Goal: Task Accomplishment & Management: Manage account settings

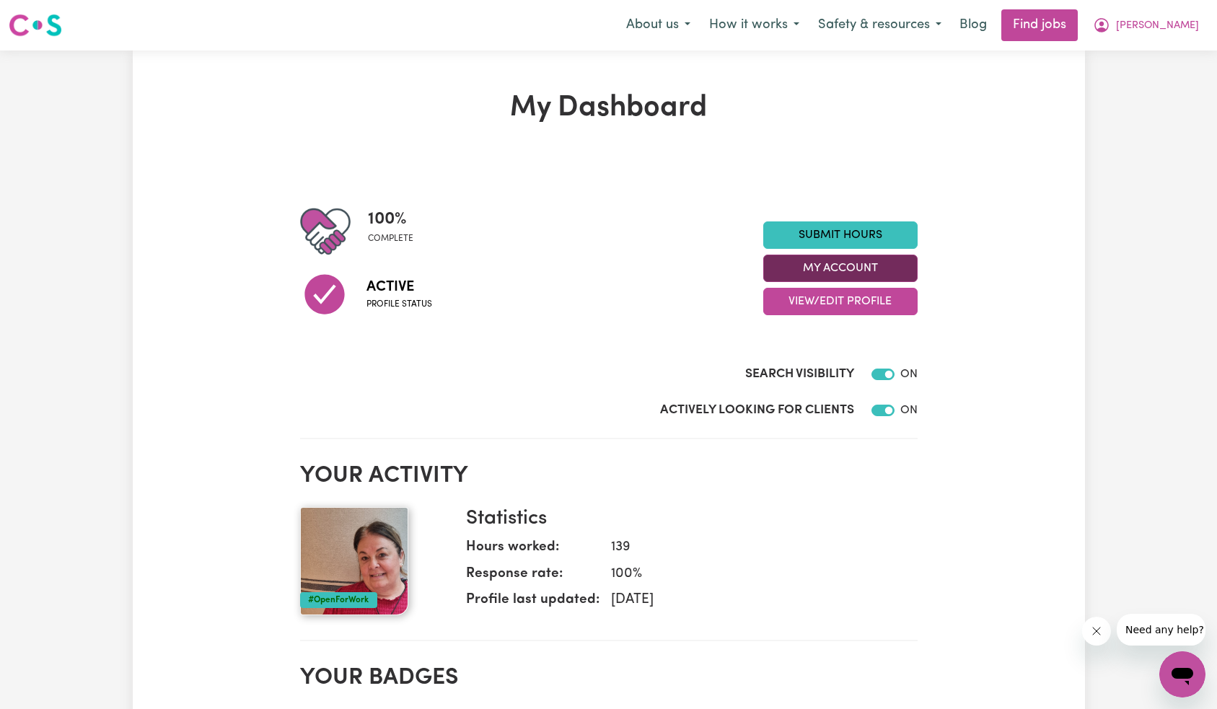
click at [793, 268] on button "My Account" at bounding box center [840, 268] width 154 height 27
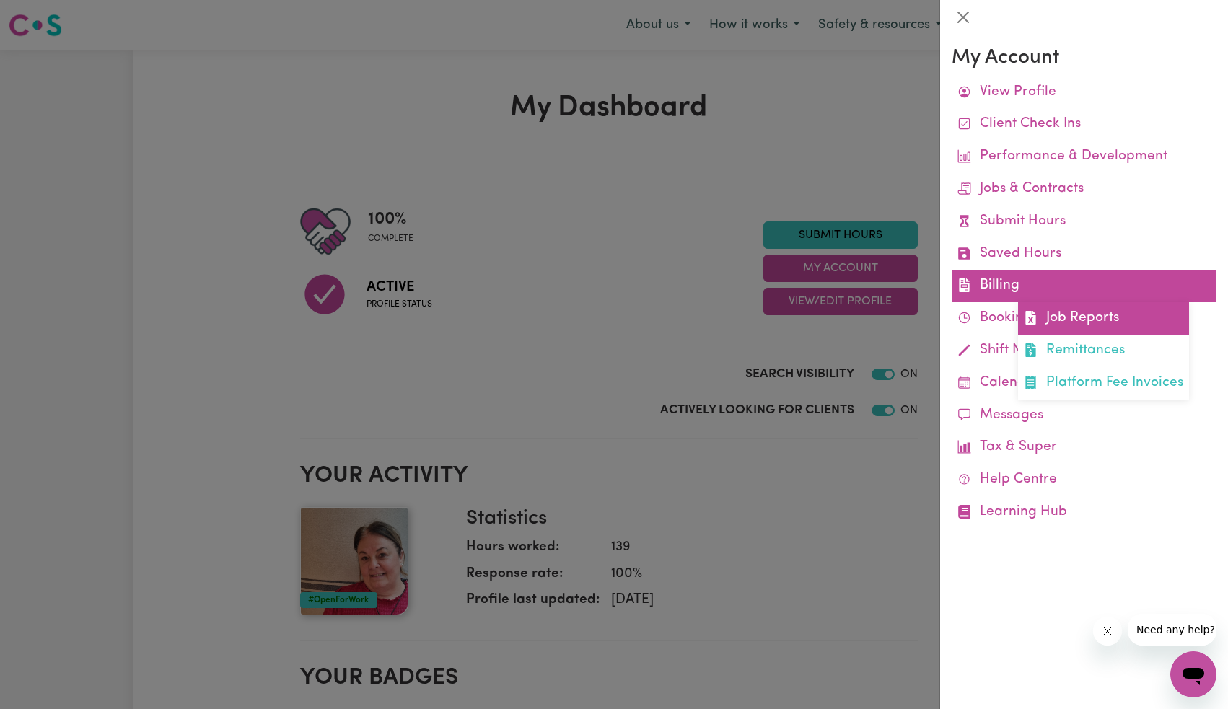
click at [1089, 314] on link "Job Reports" at bounding box center [1103, 318] width 171 height 32
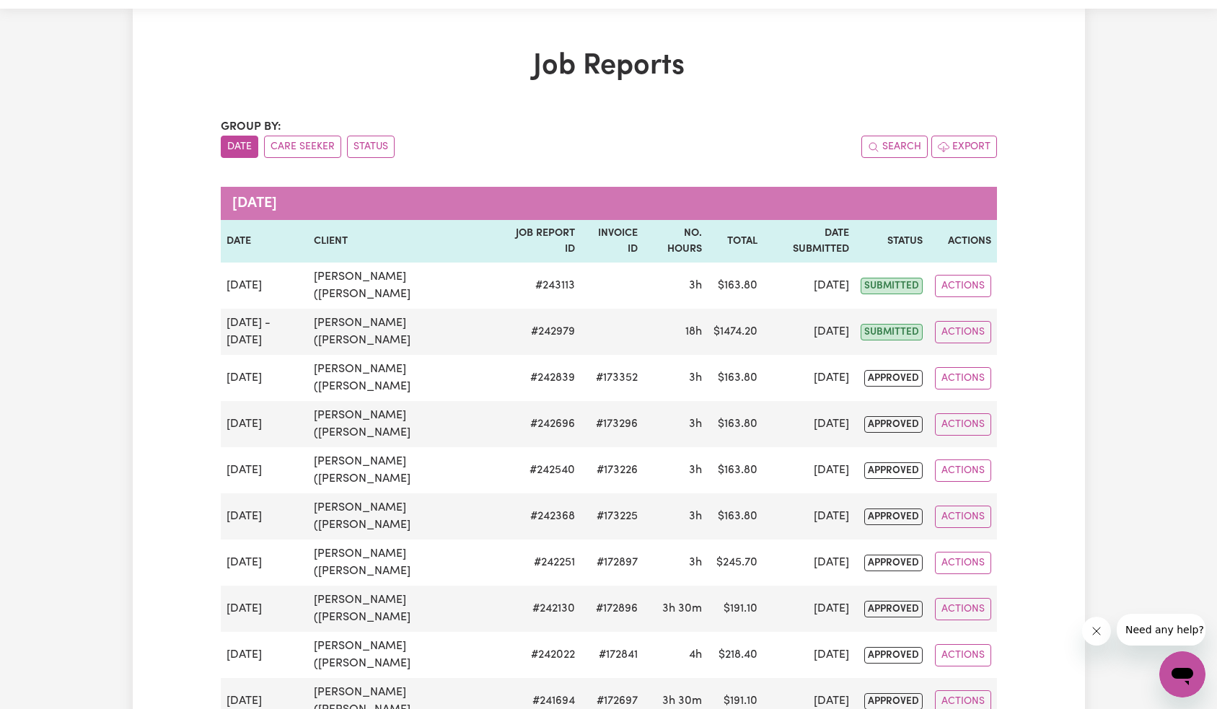
scroll to position [83, 0]
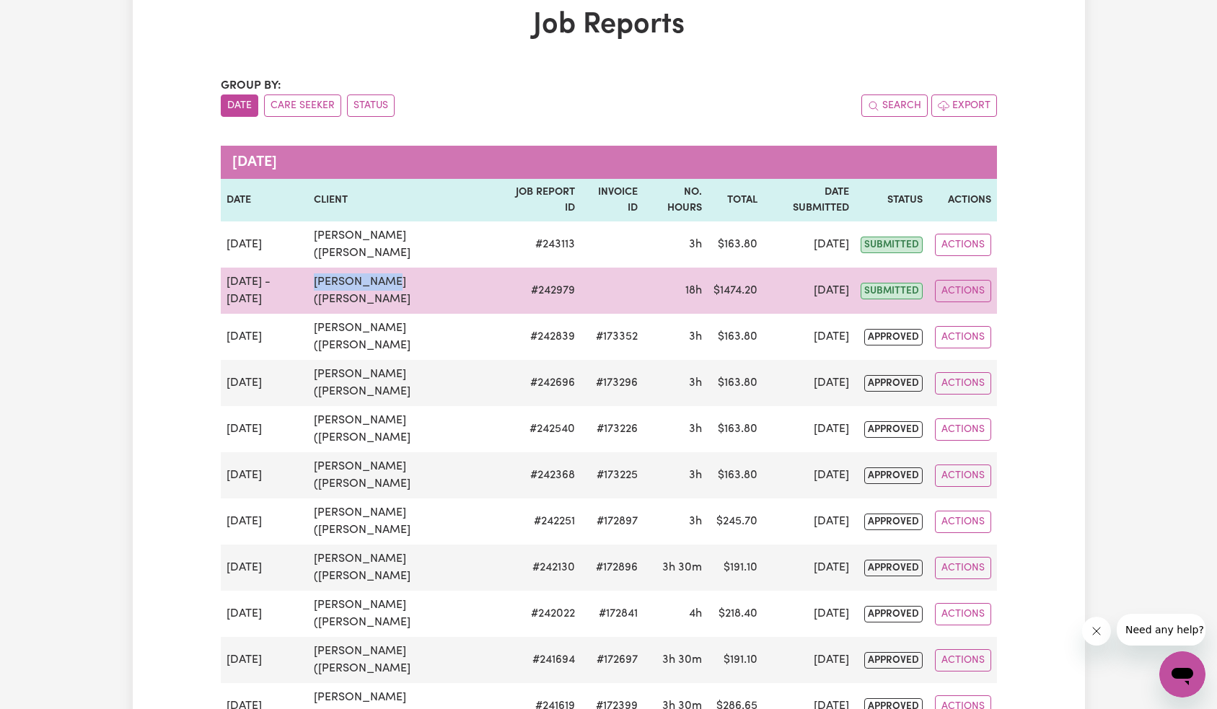
drag, startPoint x: 315, startPoint y: 283, endPoint x: 376, endPoint y: 294, distance: 62.3
click at [389, 283] on td "[PERSON_NAME] ([PERSON_NAME]" at bounding box center [404, 291] width 192 height 46
click at [340, 302] on td "[PERSON_NAME] ([PERSON_NAME]" at bounding box center [404, 291] width 192 height 46
copy td "Libesman"
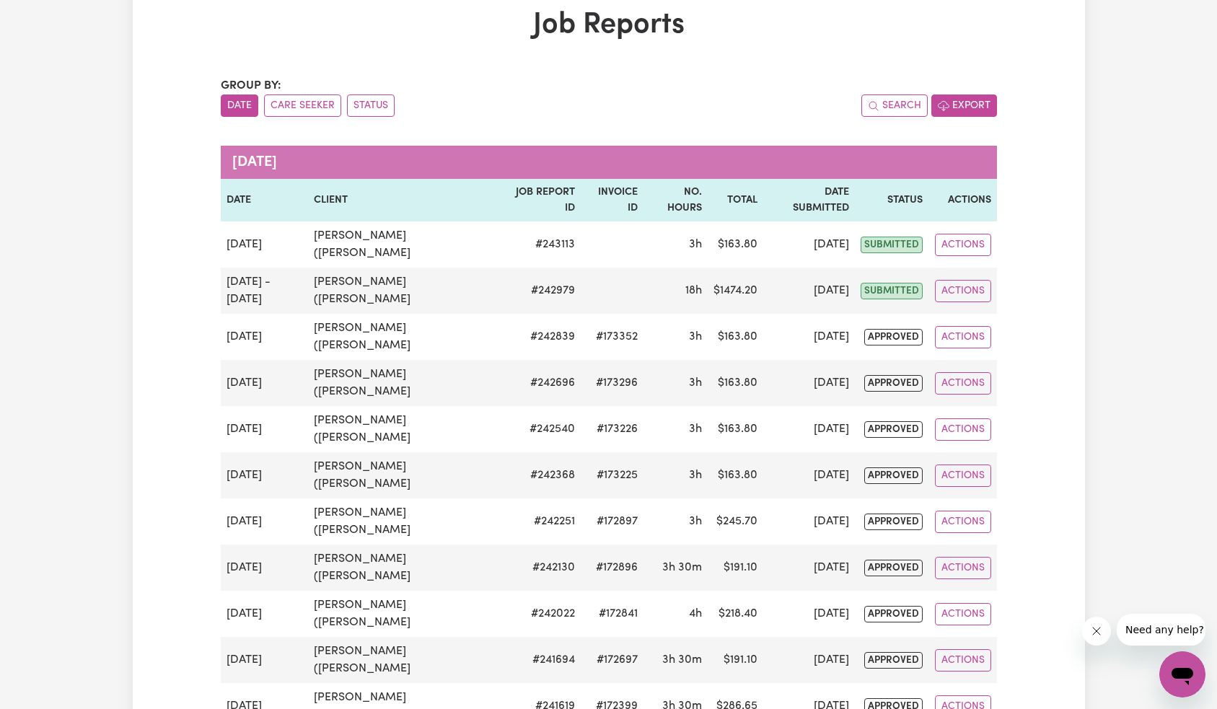
scroll to position [31, 0]
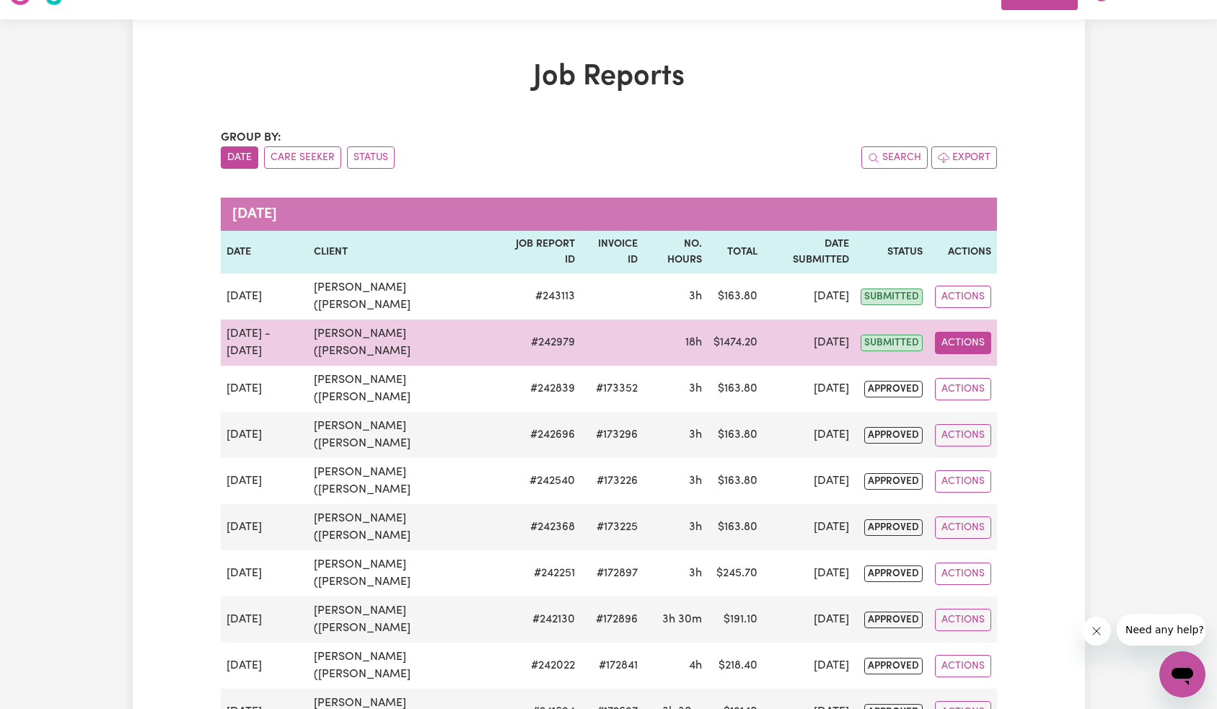
click at [960, 345] on button "Actions" at bounding box center [963, 343] width 56 height 22
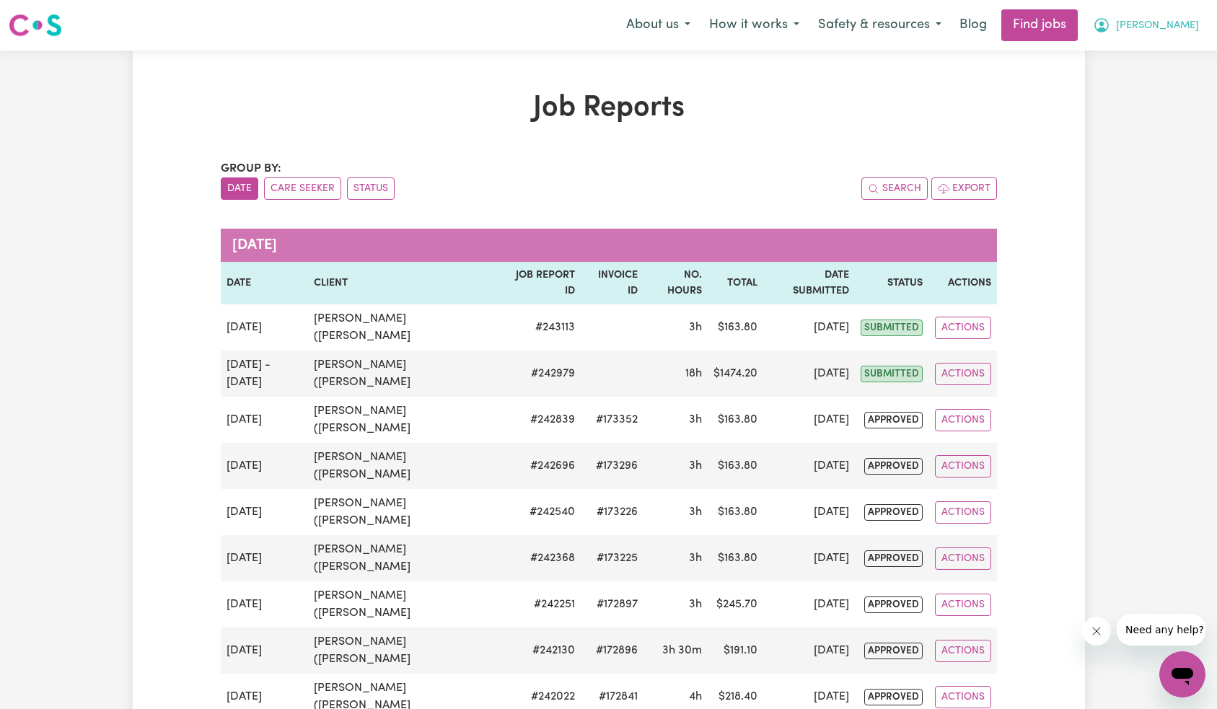
click at [1166, 27] on span "[PERSON_NAME]" at bounding box center [1157, 26] width 83 height 16
click at [1148, 113] on link "Logout" at bounding box center [1151, 110] width 114 height 27
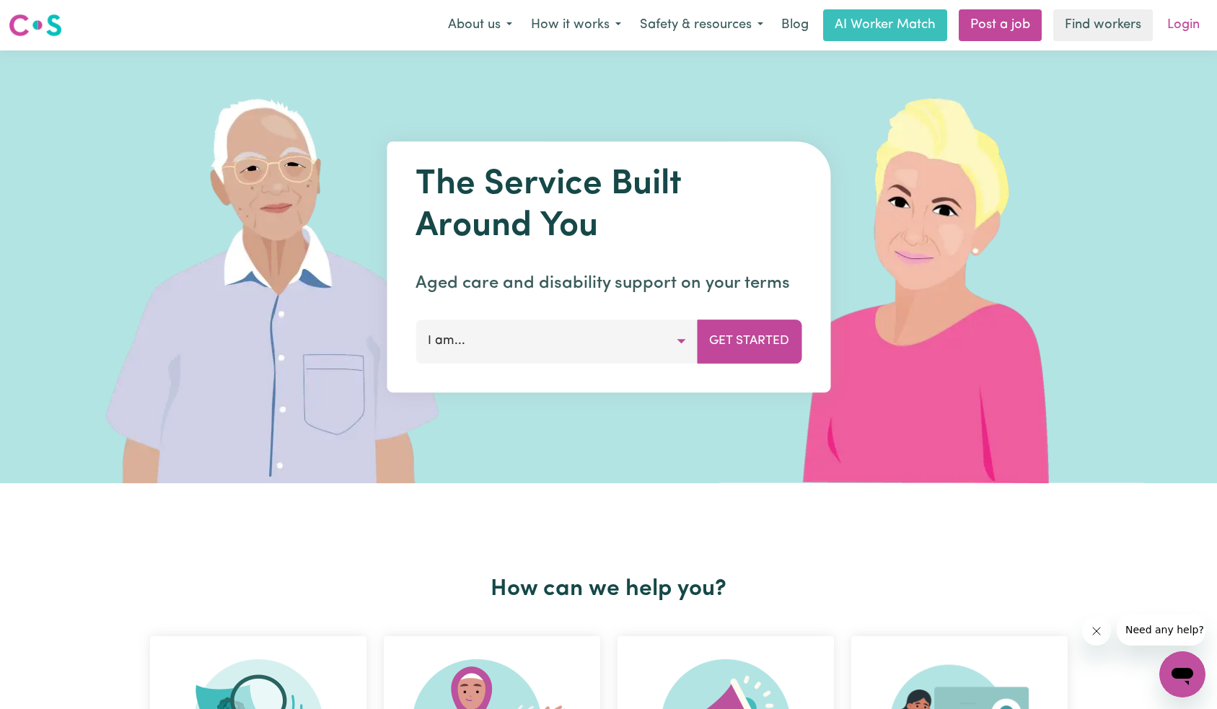
click at [1188, 27] on link "Login" at bounding box center [1183, 25] width 50 height 32
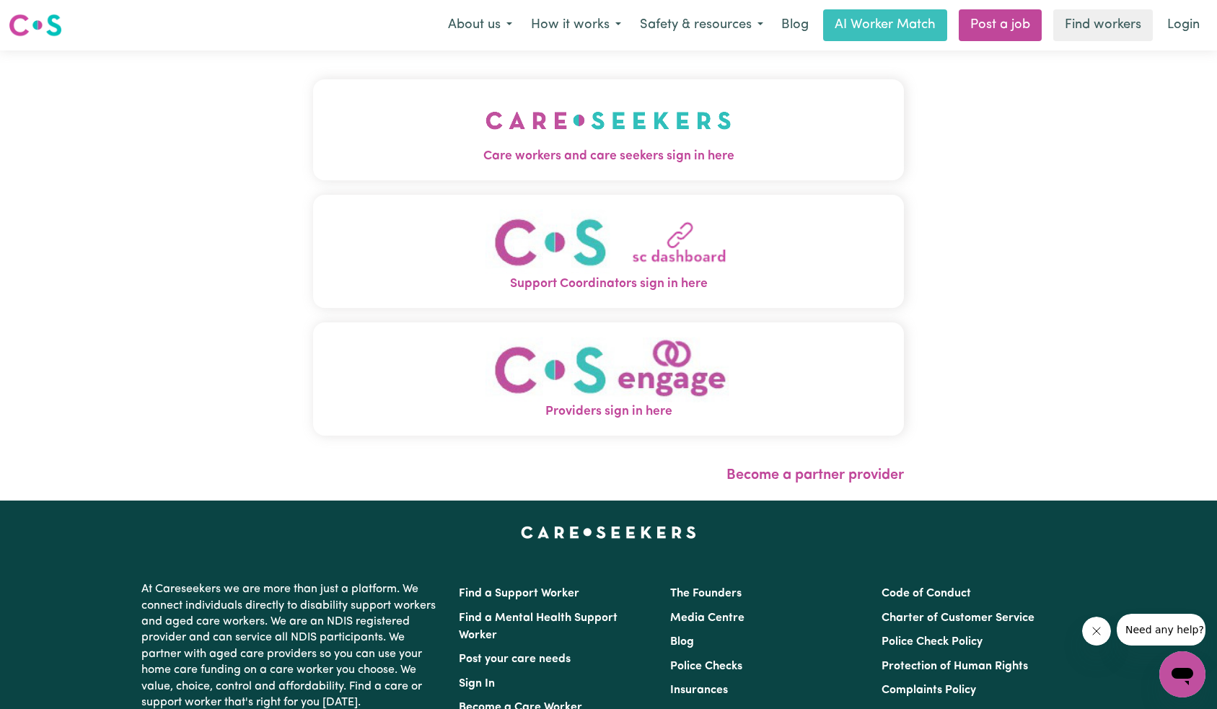
click at [485, 135] on img "Care workers and care seekers sign in here" at bounding box center [608, 120] width 246 height 53
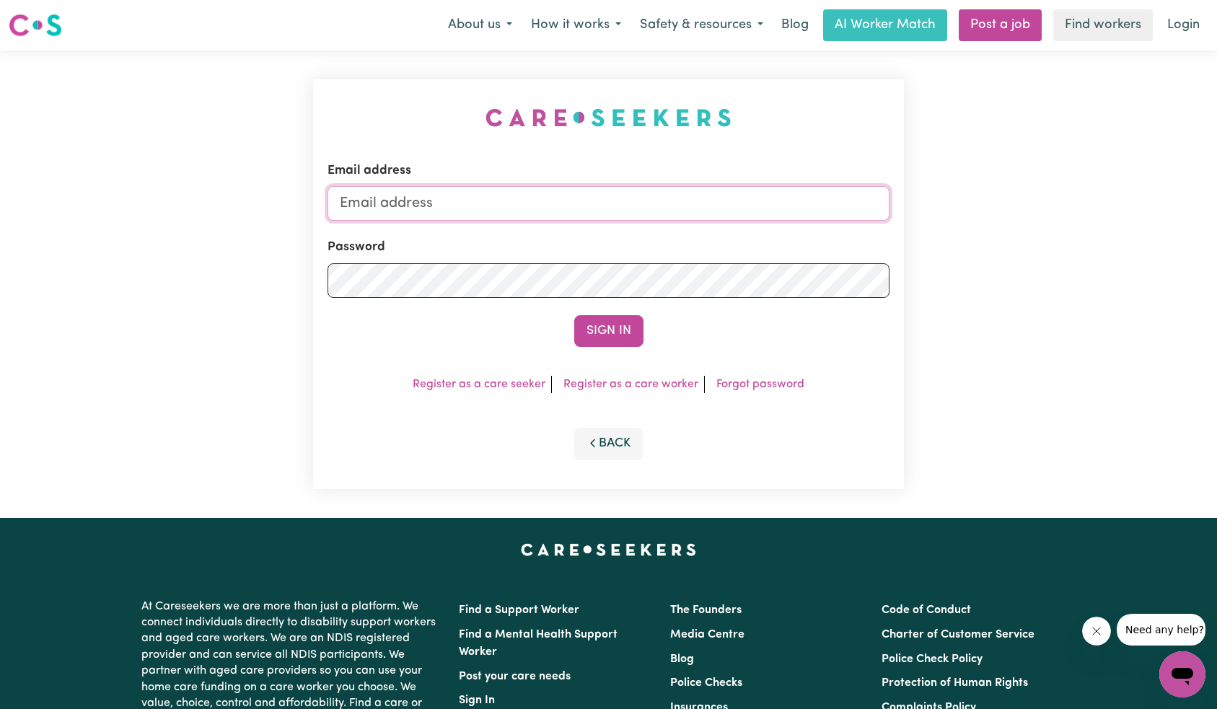
click at [666, 208] on input "Email address" at bounding box center [608, 203] width 563 height 35
type input "superuser~ [PERSON_NAME][EMAIL_ADDRESS][DOMAIN_NAME]"
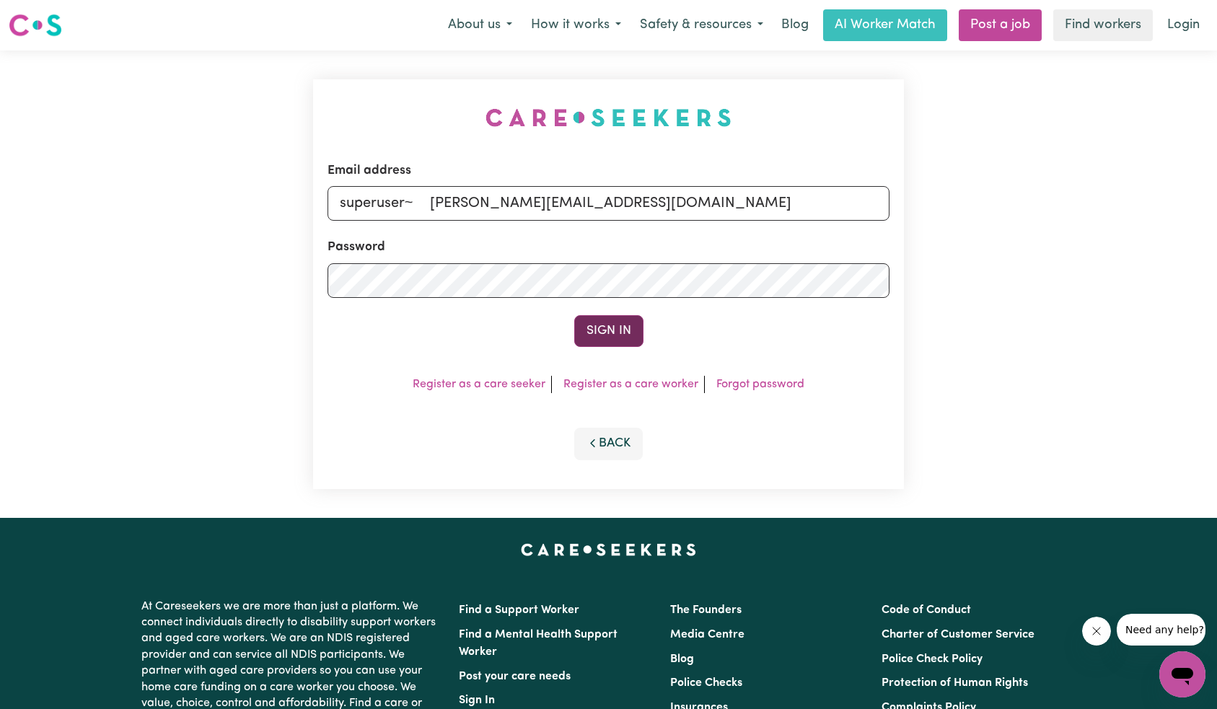
click at [596, 328] on button "Sign In" at bounding box center [608, 331] width 69 height 32
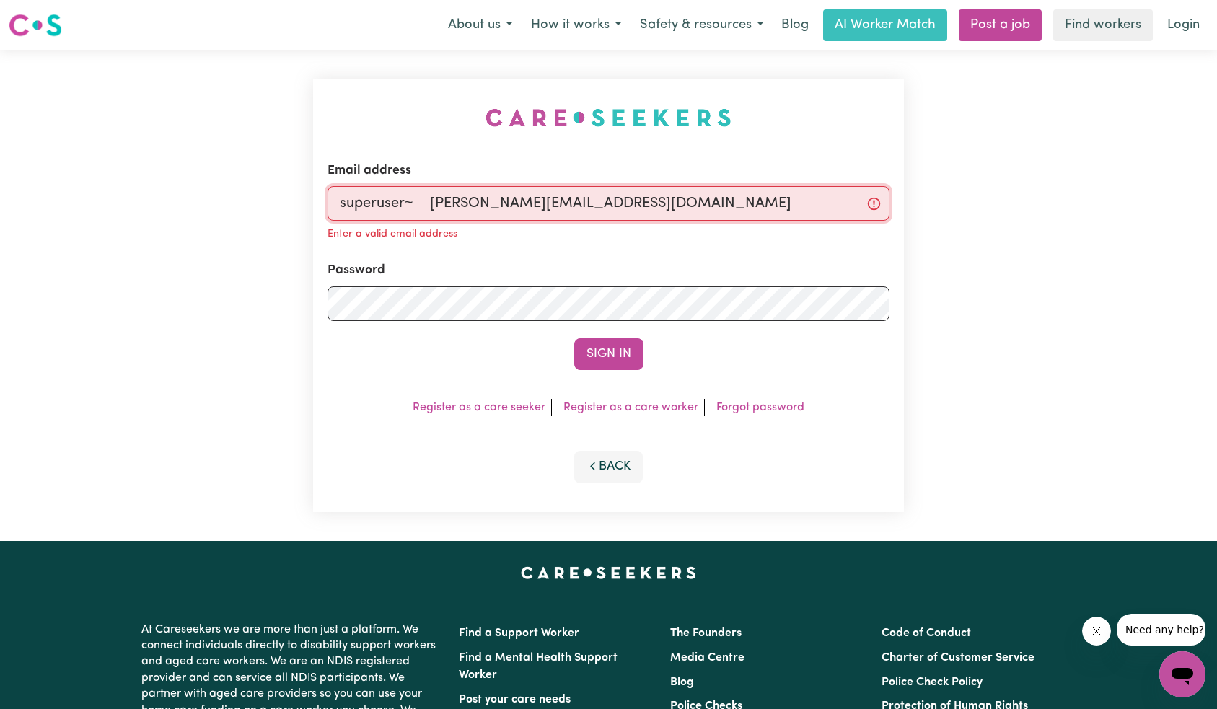
drag, startPoint x: 433, startPoint y: 201, endPoint x: 480, endPoint y: 206, distance: 47.9
click at [433, 200] on input "superuser~ [PERSON_NAME][EMAIL_ADDRESS][DOMAIN_NAME]" at bounding box center [608, 203] width 563 height 35
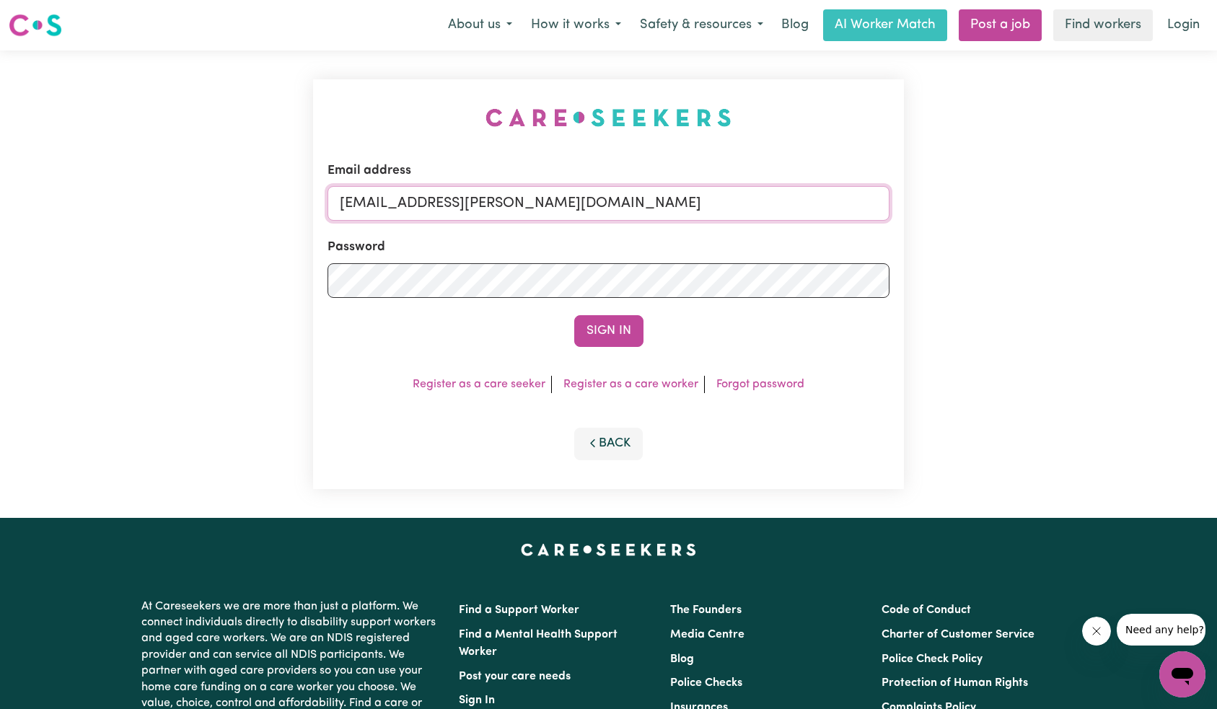
type input "[EMAIL_ADDRESS][PERSON_NAME][DOMAIN_NAME]"
click at [574, 315] on button "Sign In" at bounding box center [608, 331] width 69 height 32
